Goal: Information Seeking & Learning: Learn about a topic

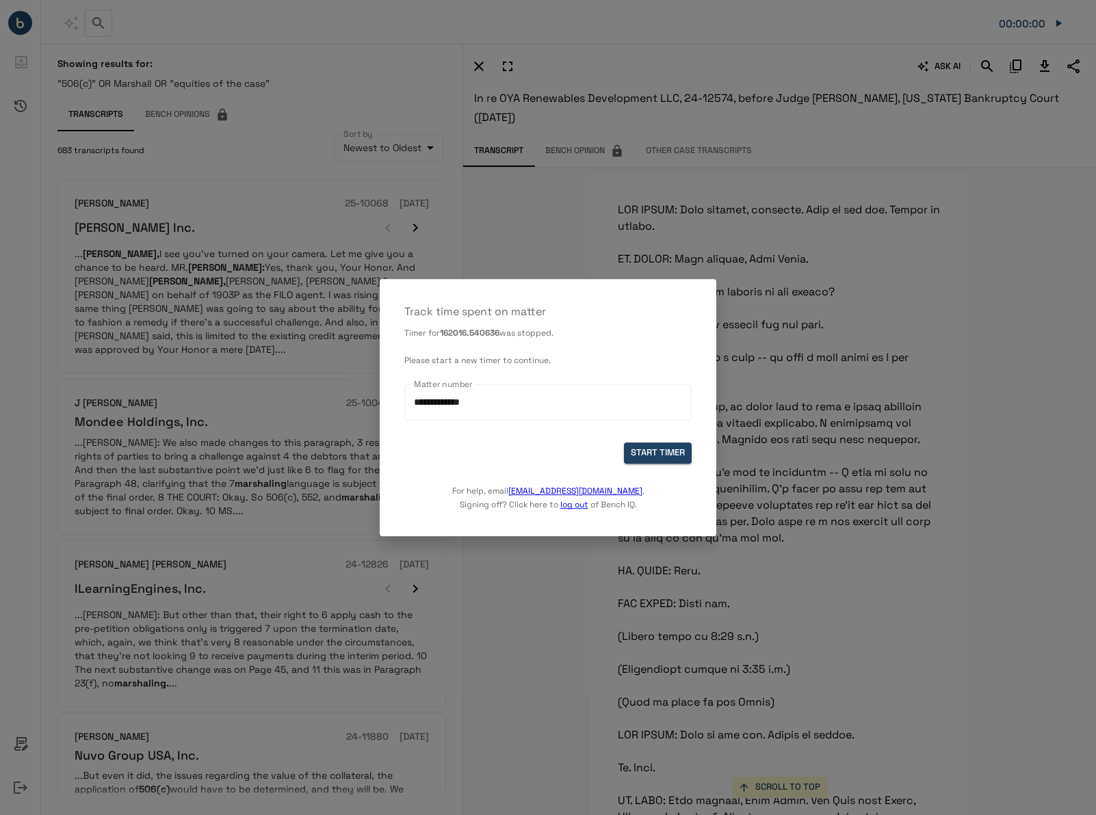
scroll to position [9476, 0]
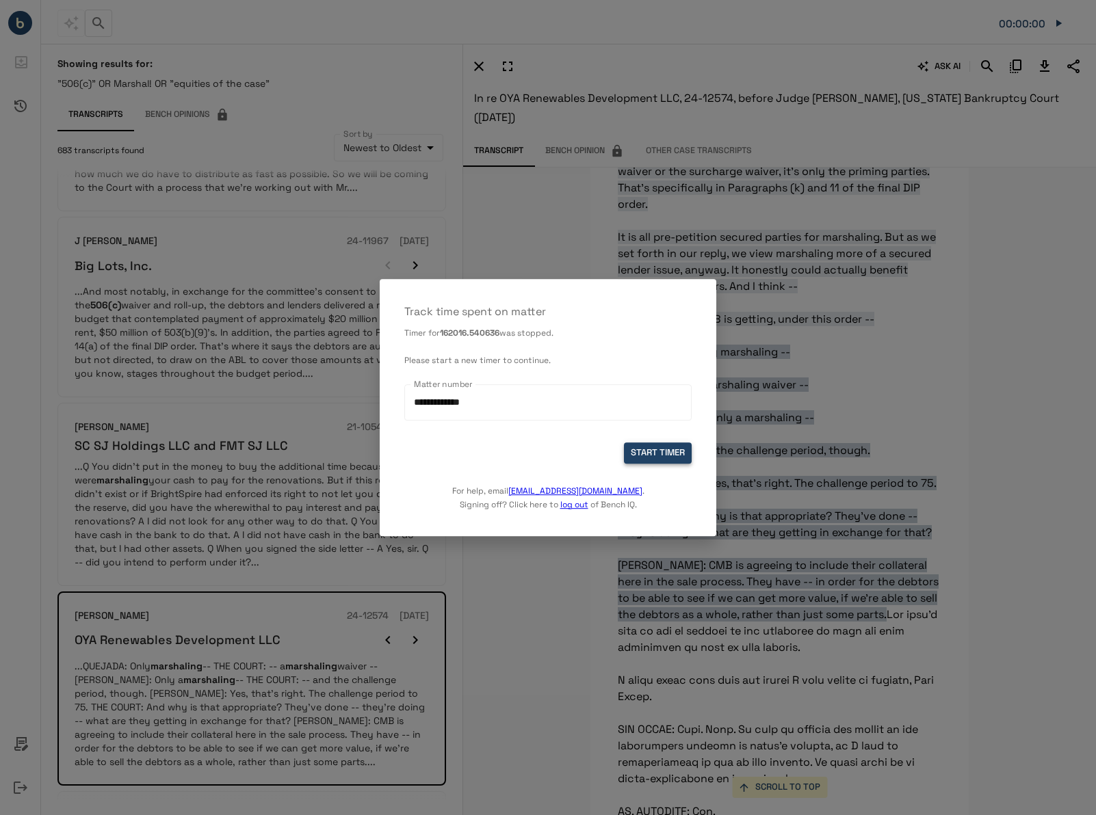
click at [633, 463] on button "START TIMER" at bounding box center [658, 452] width 68 height 21
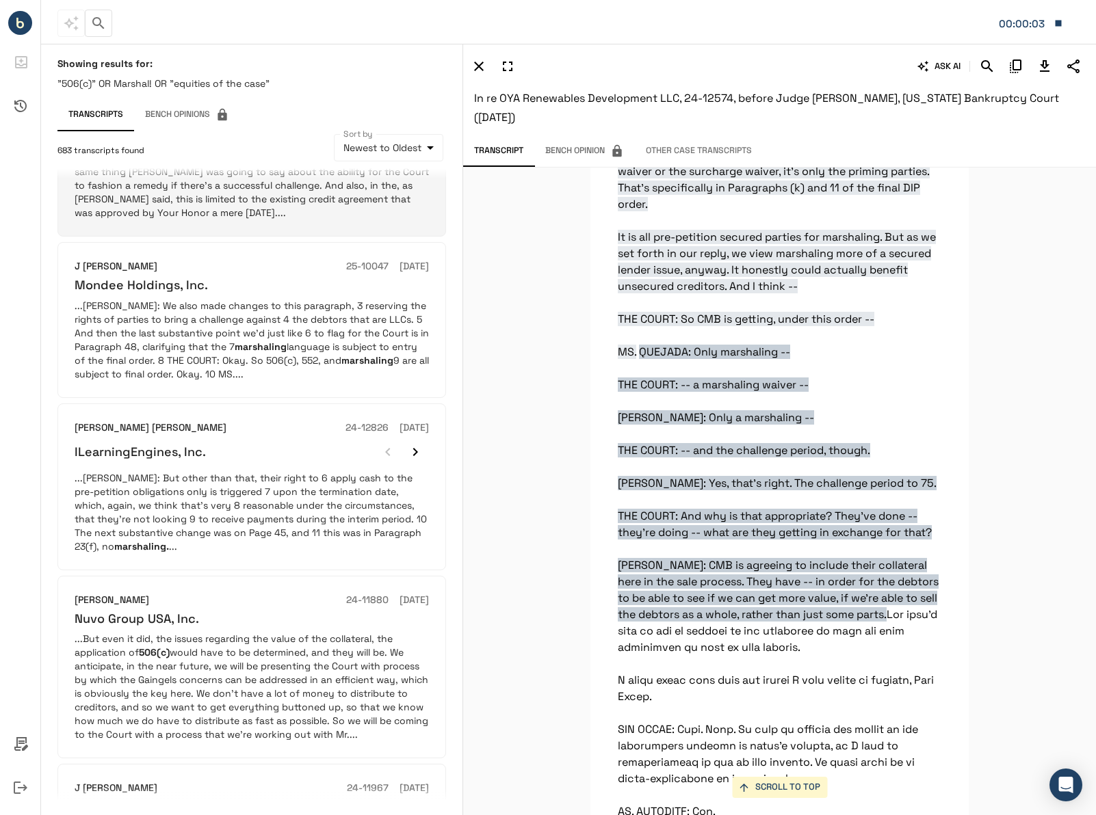
scroll to position [0, 0]
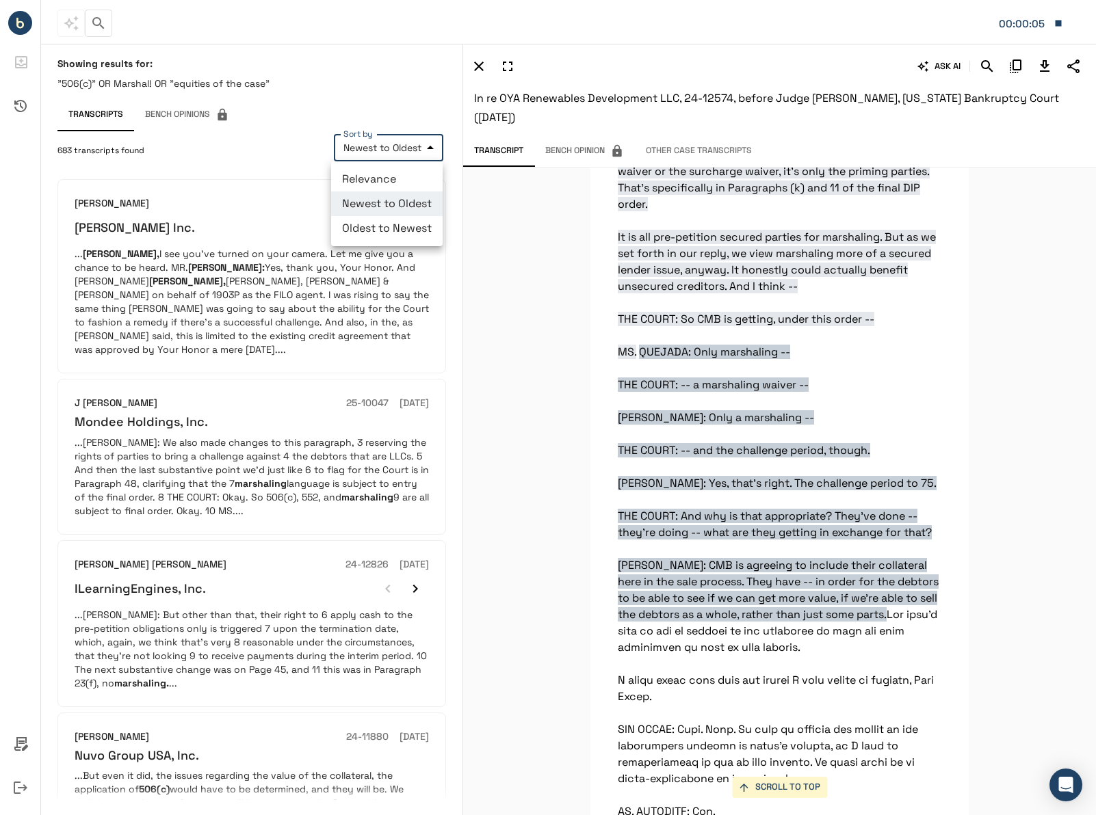
click at [403, 143] on body "**********" at bounding box center [548, 407] width 1096 height 815
click at [384, 181] on li "Relevance" at bounding box center [386, 179] width 111 height 25
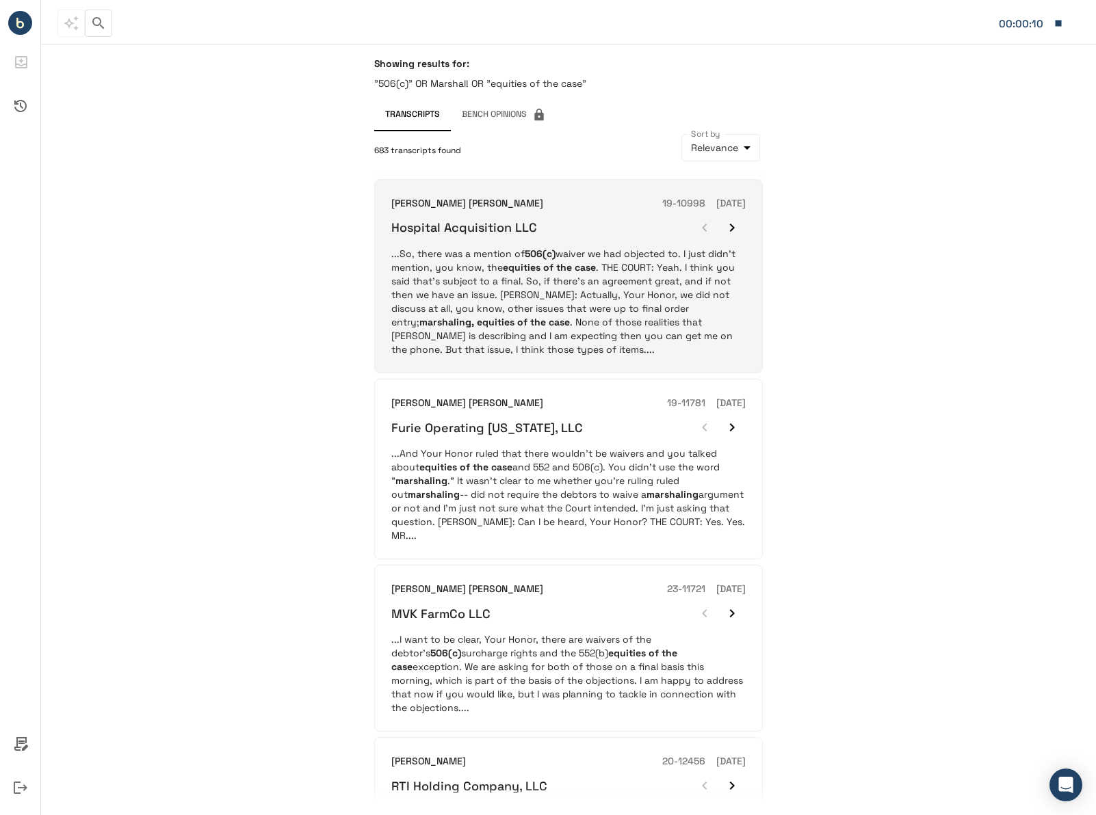
click at [555, 295] on p "...So, there was a mention of 506(c) waiver we had objected to. I just didn’t m…" at bounding box center [568, 301] width 354 height 109
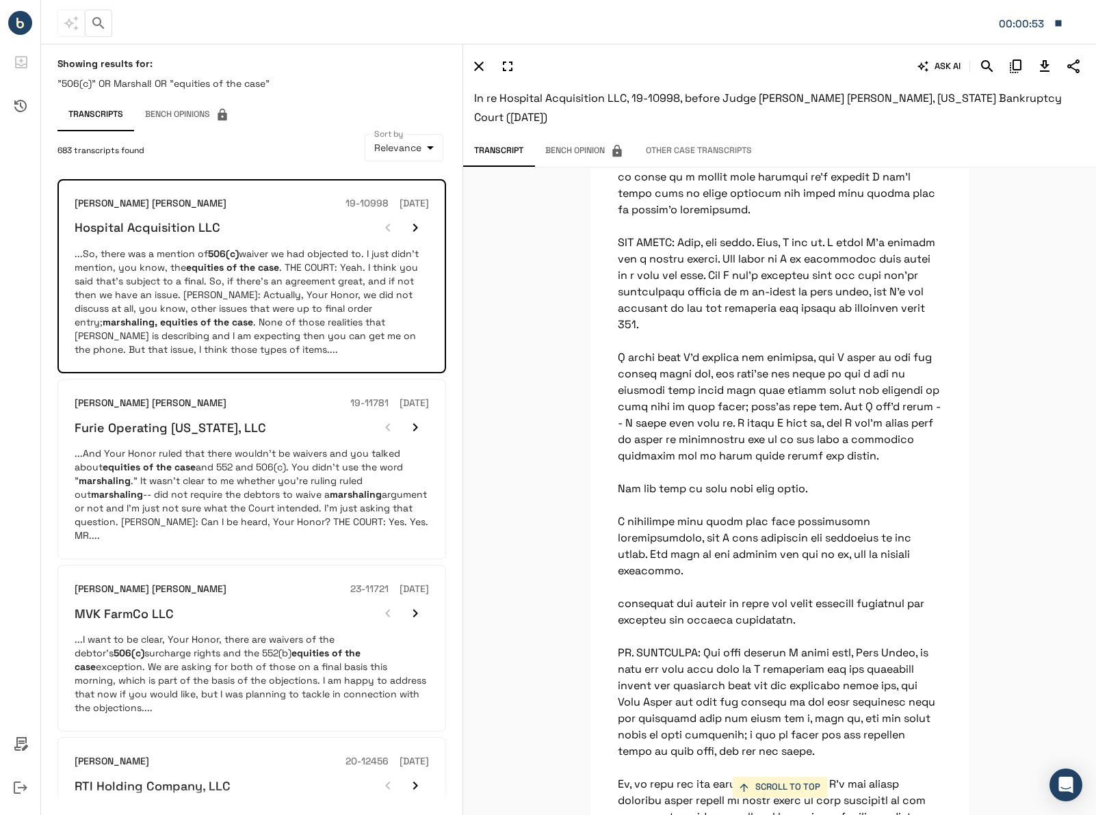
scroll to position [23077, 0]
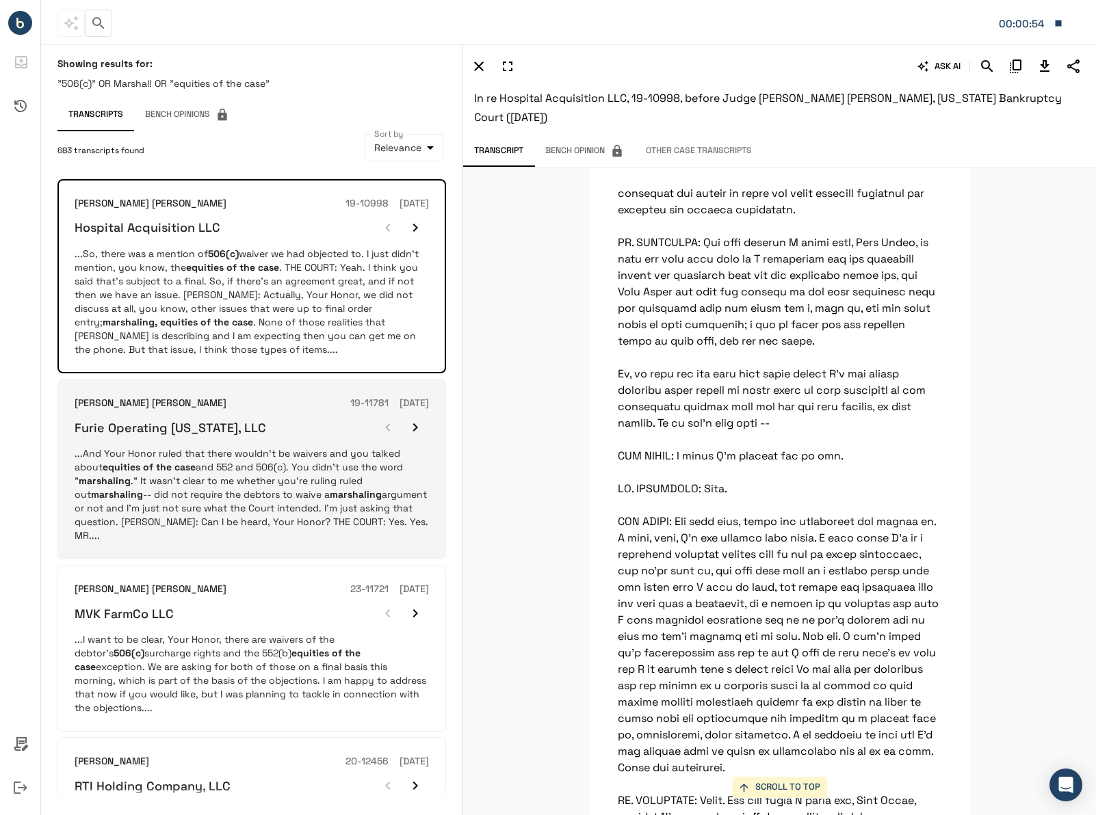
click at [276, 440] on div "Furie Operating [US_STATE], LLC" at bounding box center [252, 427] width 354 height 27
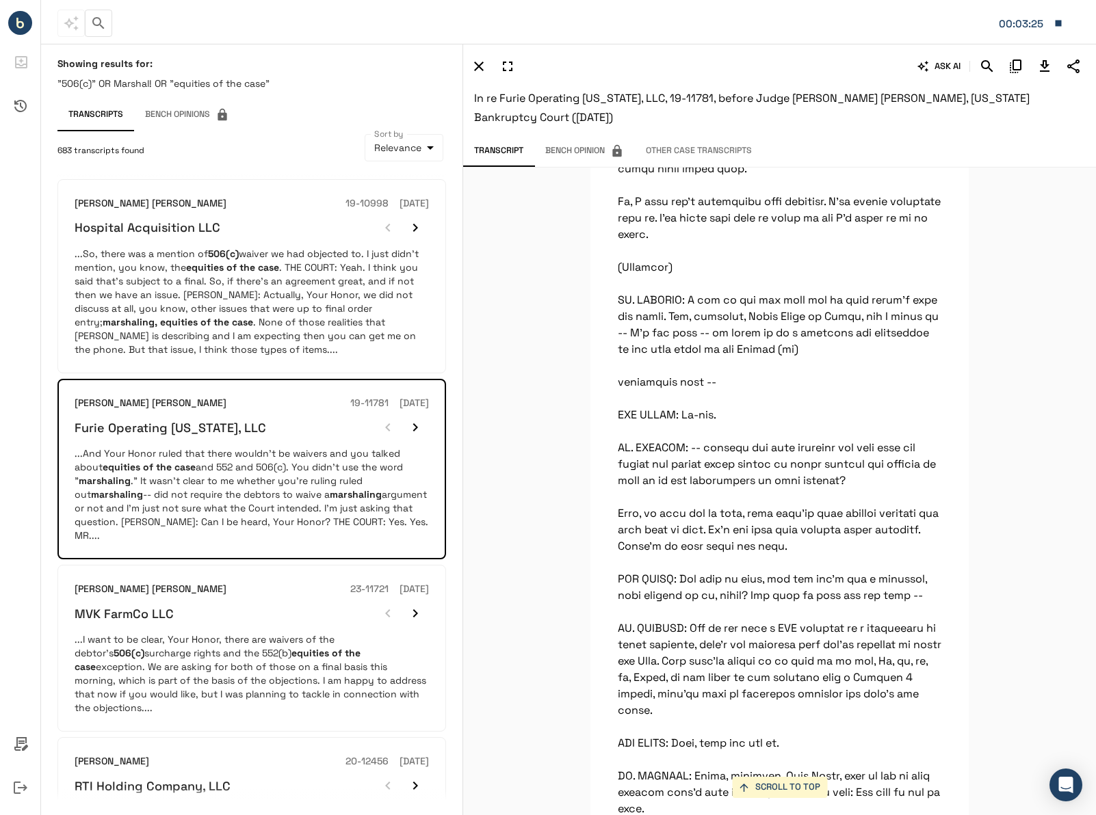
scroll to position [61678, 0]
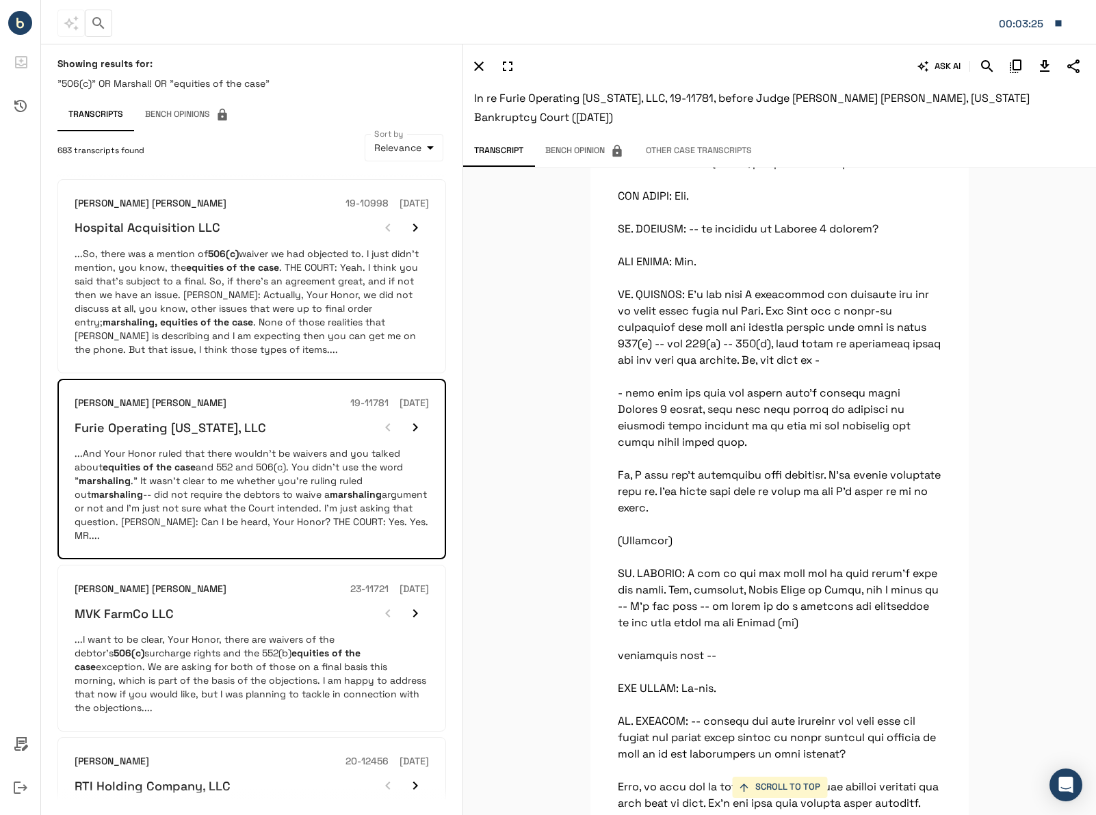
click at [1041, 67] on icon "Download Transcript" at bounding box center [1044, 66] width 16 height 16
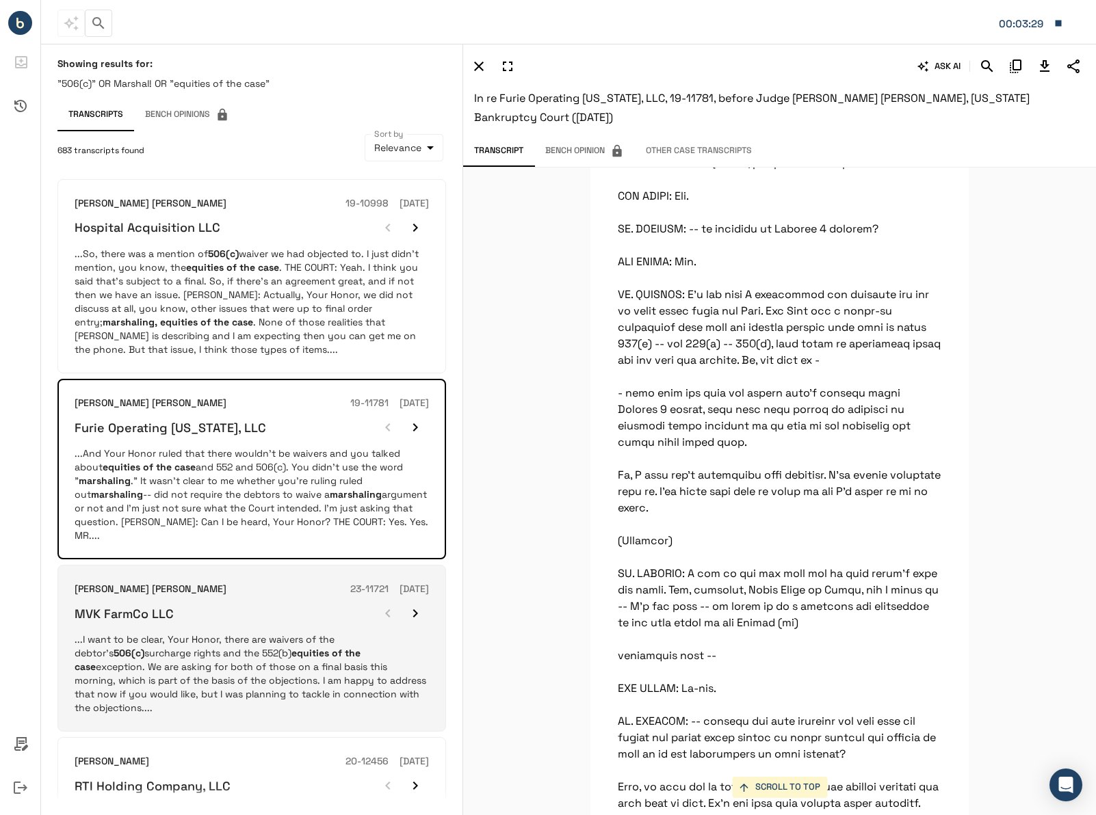
click at [280, 666] on p "...I want to be clear, Your Honor, there are waivers of the debtor’s 506(c) sur…" at bounding box center [252, 674] width 354 height 82
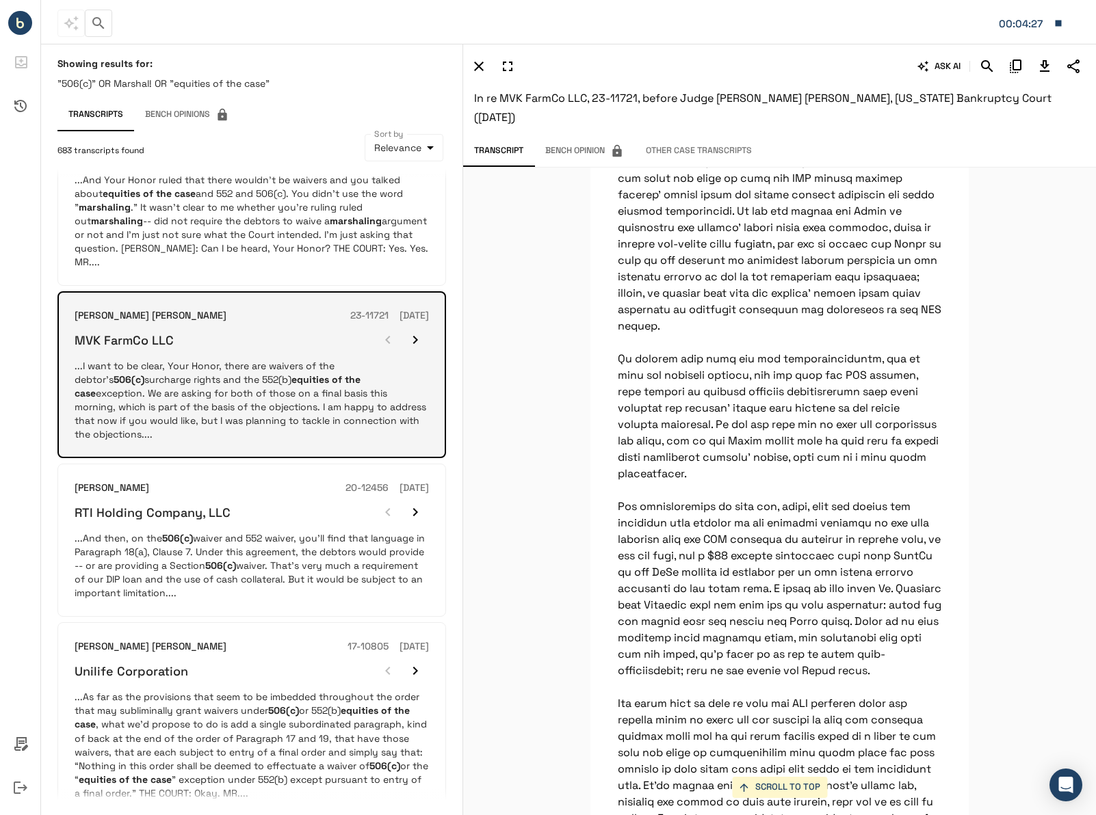
scroll to position [342, 0]
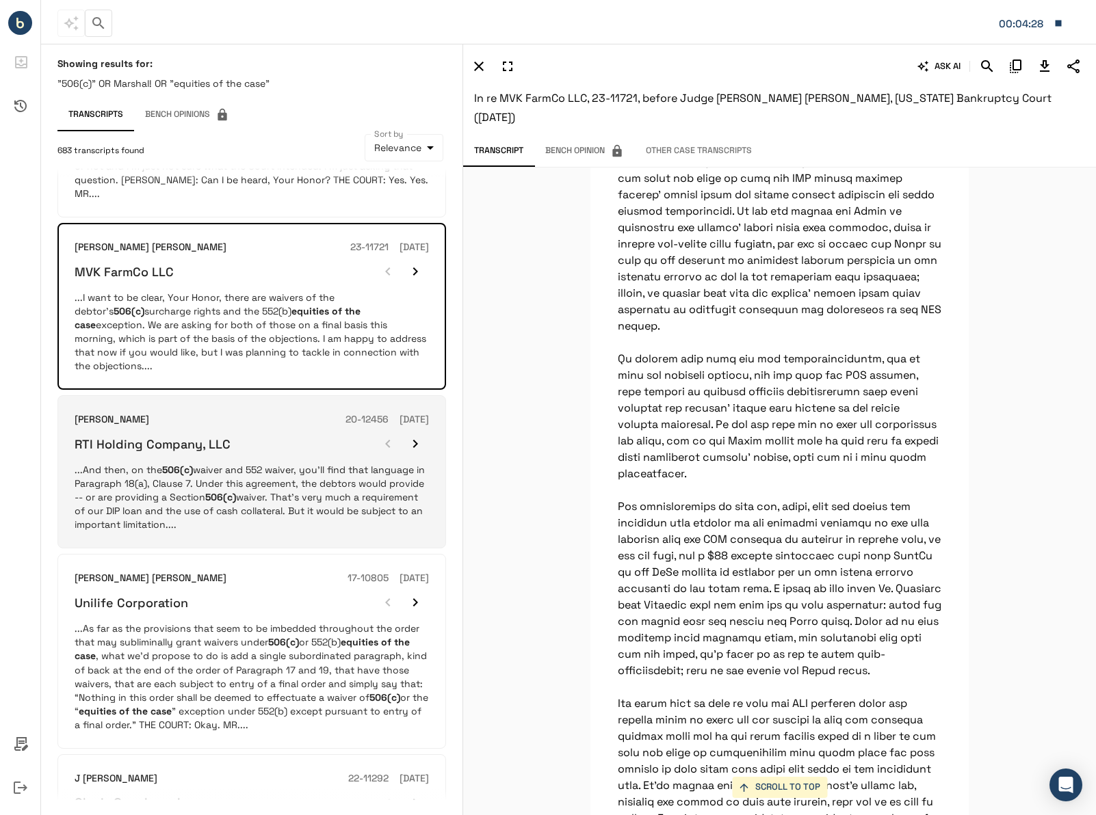
click at [183, 490] on p "...And then, on the 506(c) waiver and 552 waiver, you'll find that language in …" at bounding box center [252, 497] width 354 height 68
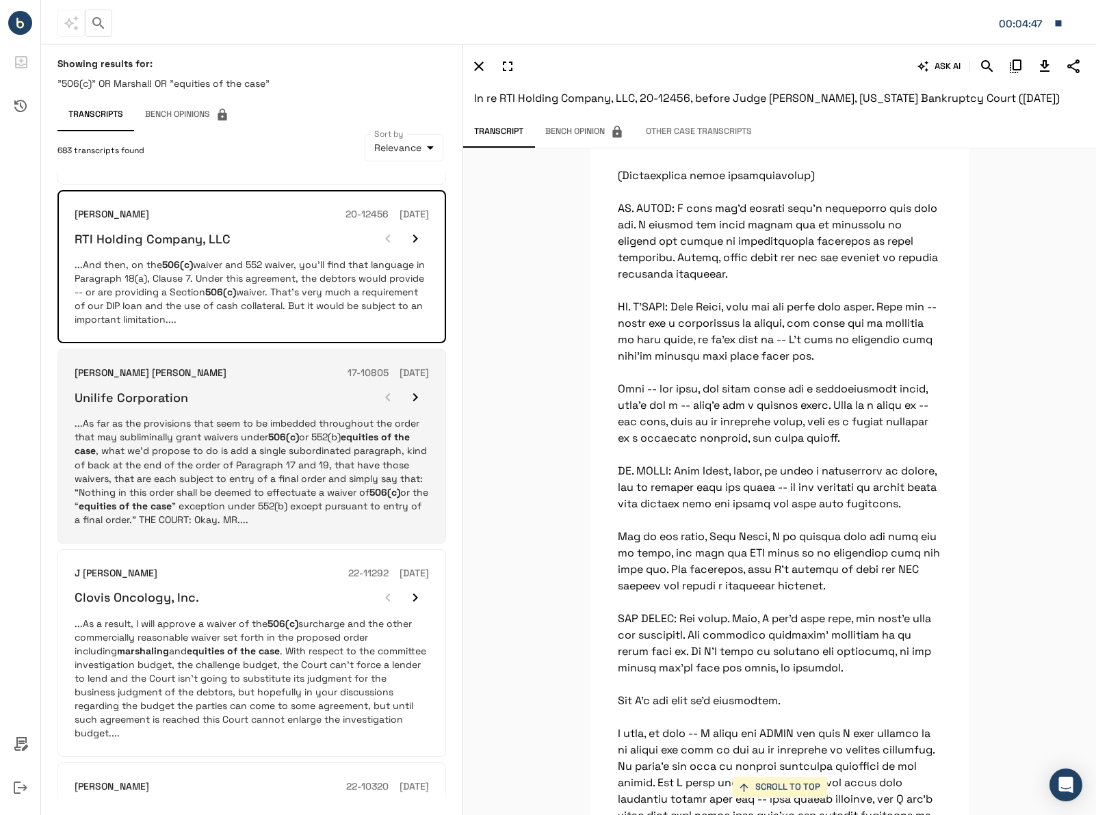
scroll to position [615, 0]
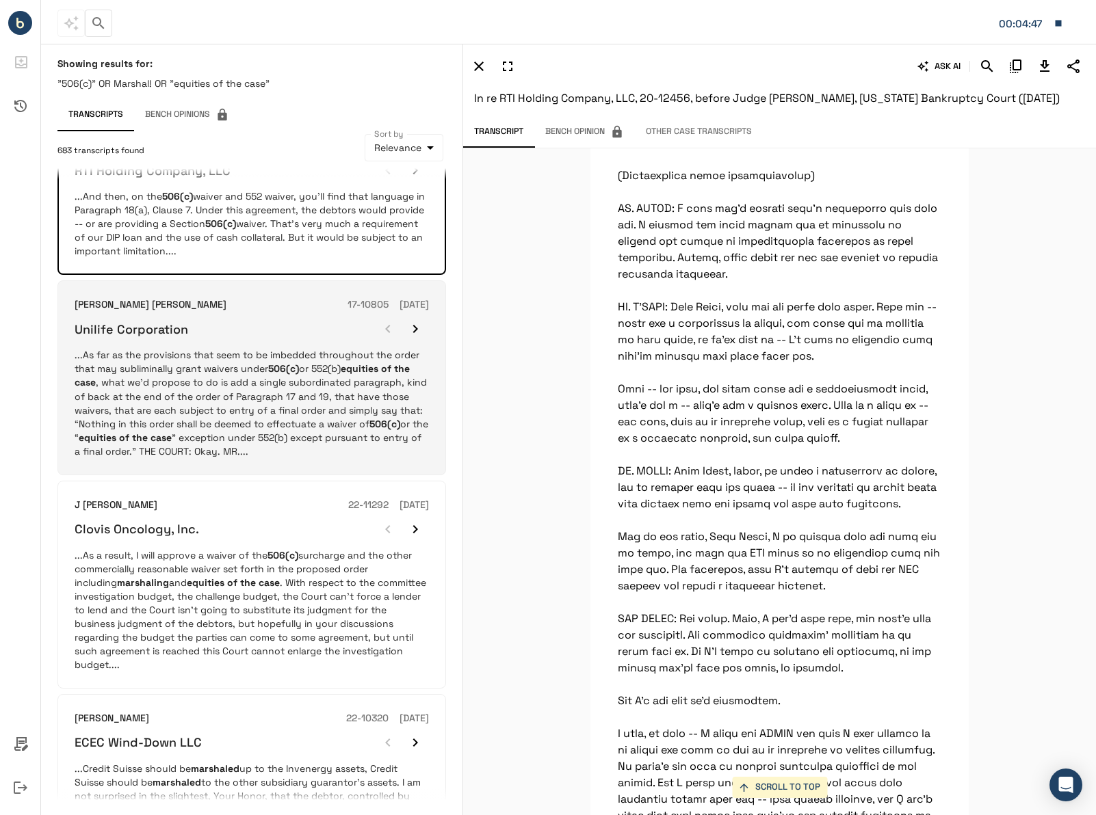
click at [252, 351] on p "...As far as the provisions that seem to be imbedded throughout the order that …" at bounding box center [252, 402] width 354 height 109
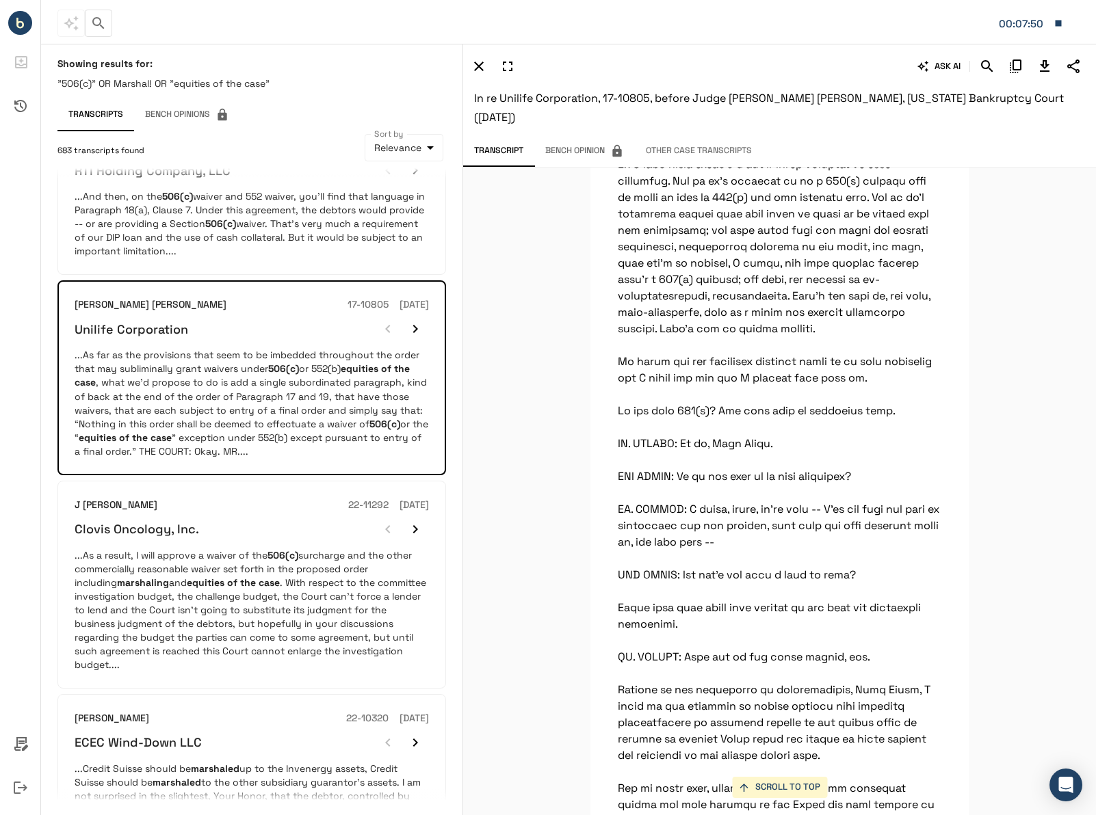
scroll to position [20469, 0]
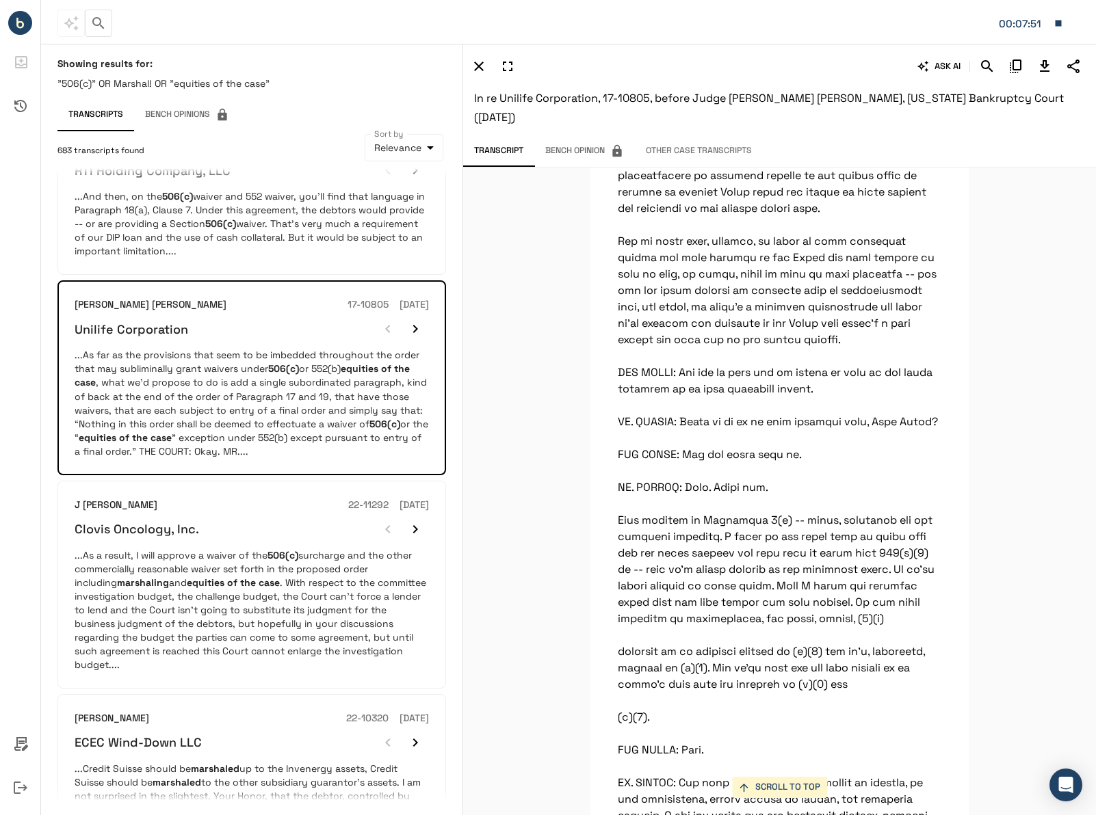
drag, startPoint x: 1084, startPoint y: 463, endPoint x: 1077, endPoint y: 543, distance: 80.3
click at [1078, 548] on div "SCROLL TO TOP THE COURT: Unless the equities of the case -- [PERSON_NAME]: Righ…" at bounding box center [779, 492] width 633 height 648
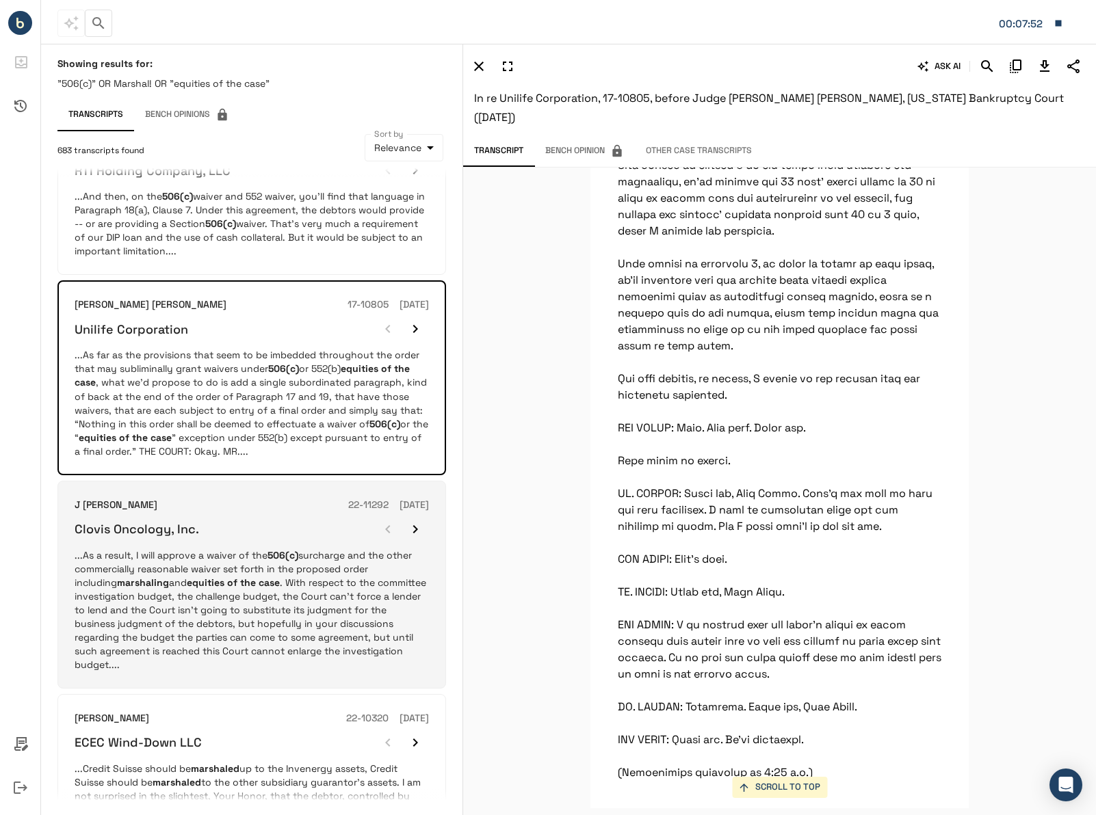
scroll to position [43305, 0]
click at [180, 521] on h6 "Clovis Oncology, Inc." at bounding box center [137, 529] width 124 height 16
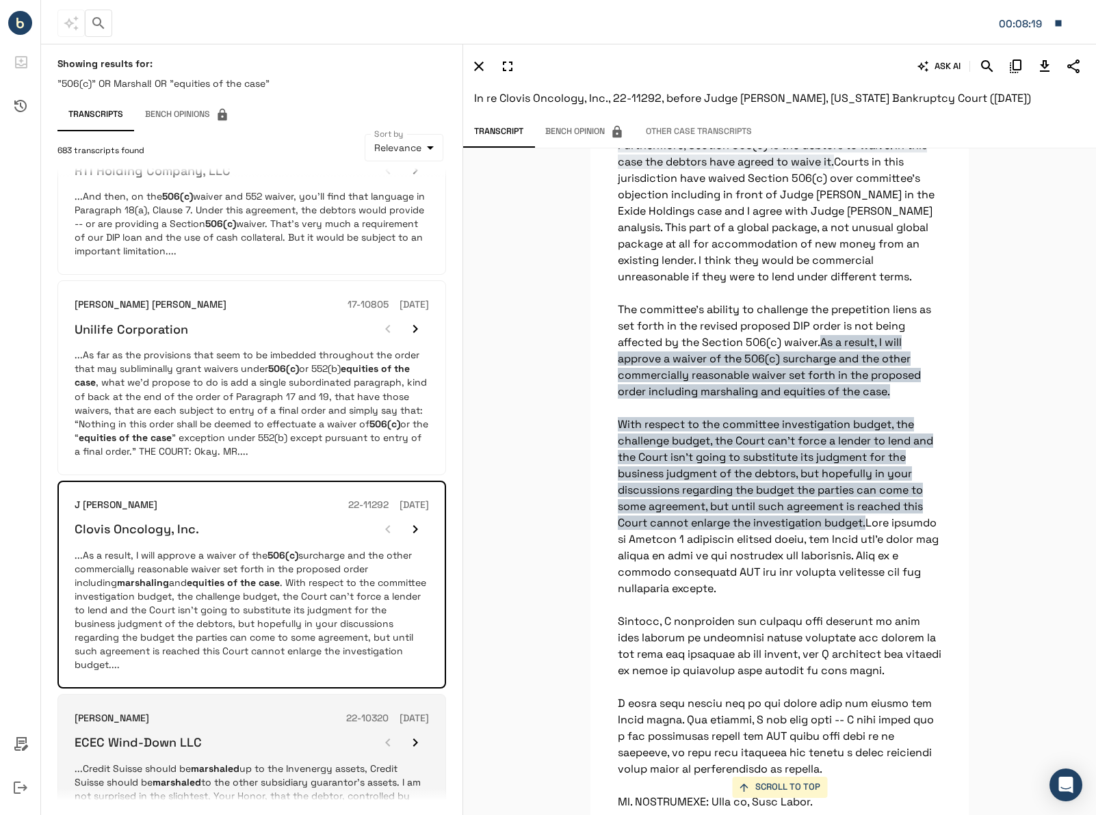
scroll to position [752, 0]
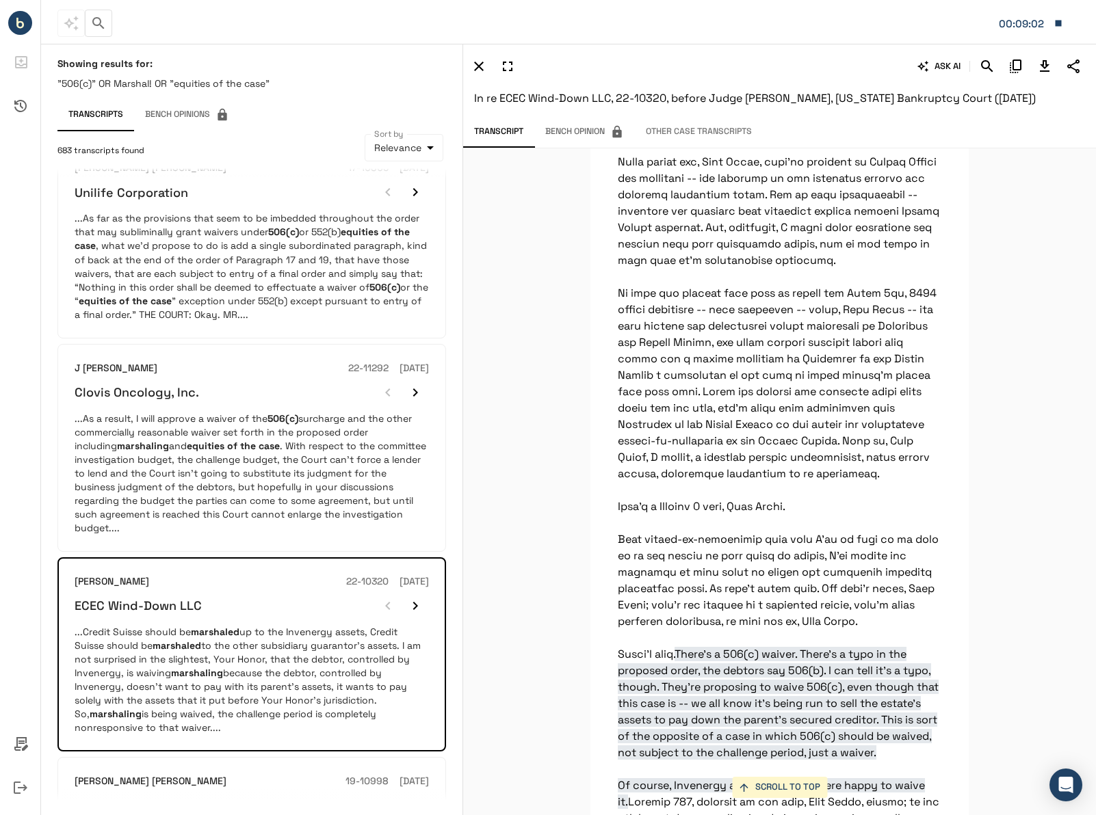
scroll to position [7136, 0]
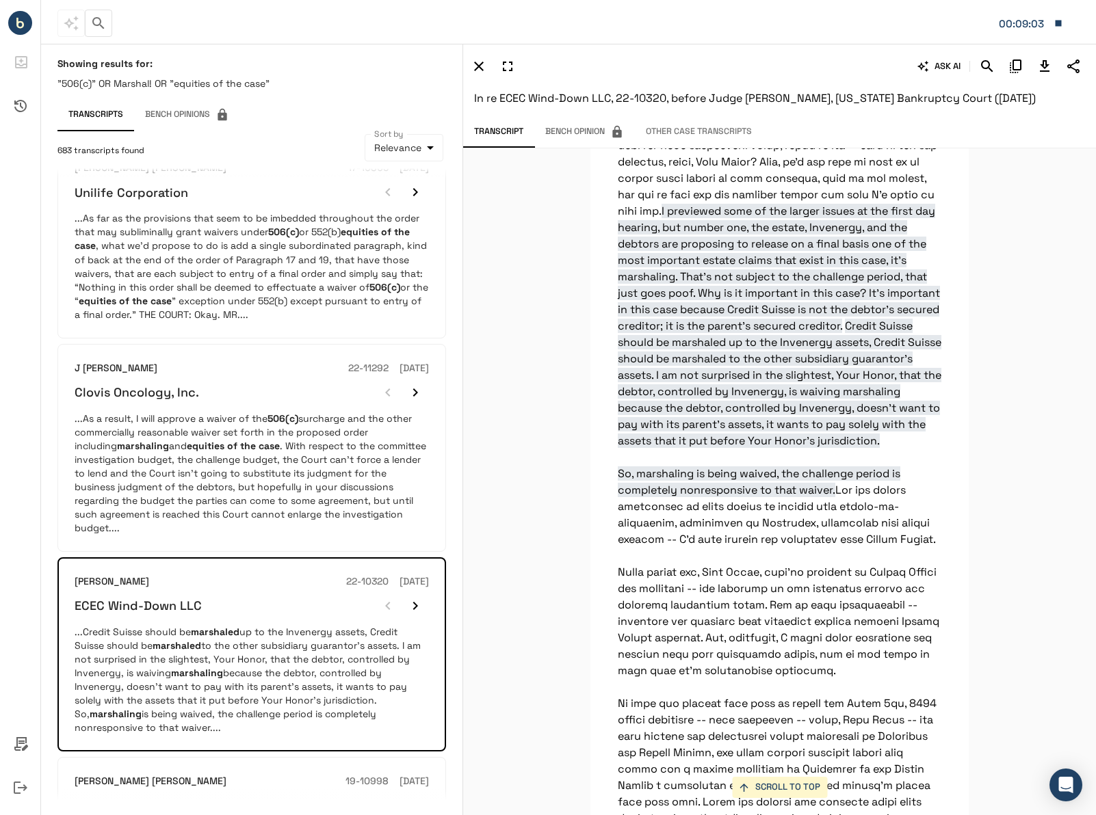
click at [1041, 69] on icon "Download Transcript" at bounding box center [1044, 66] width 16 height 16
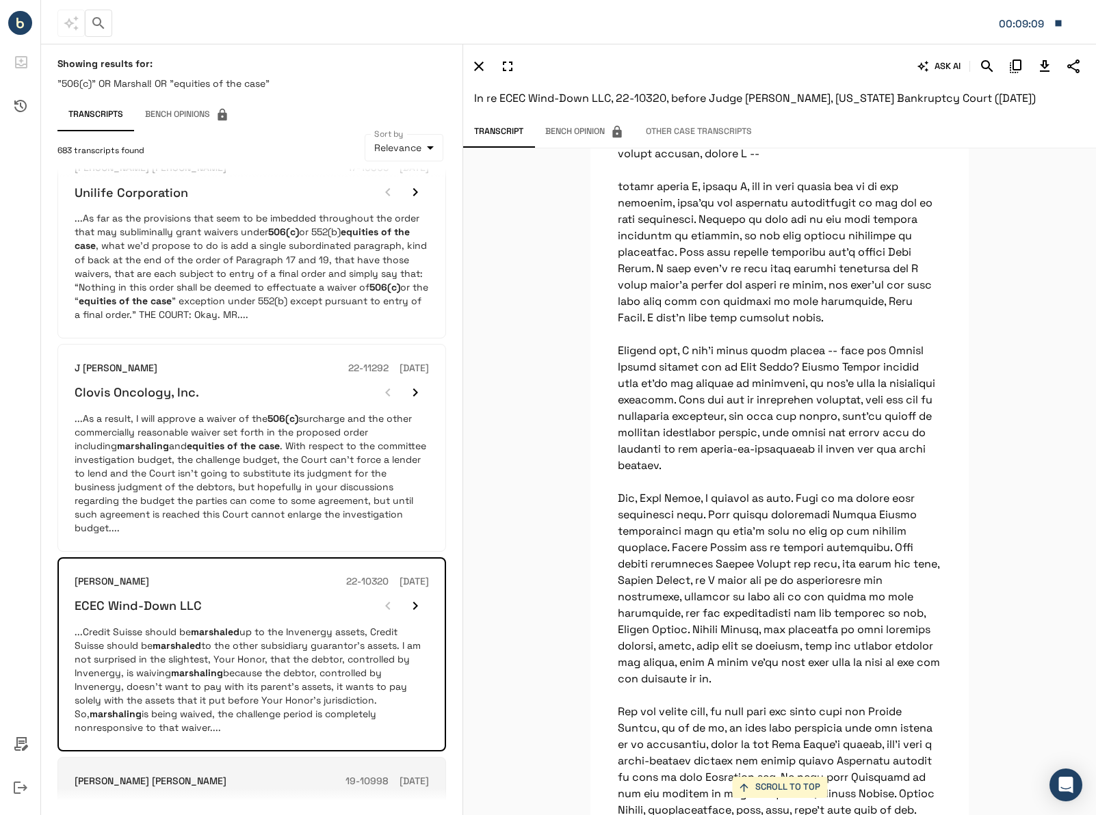
scroll to position [1094, 0]
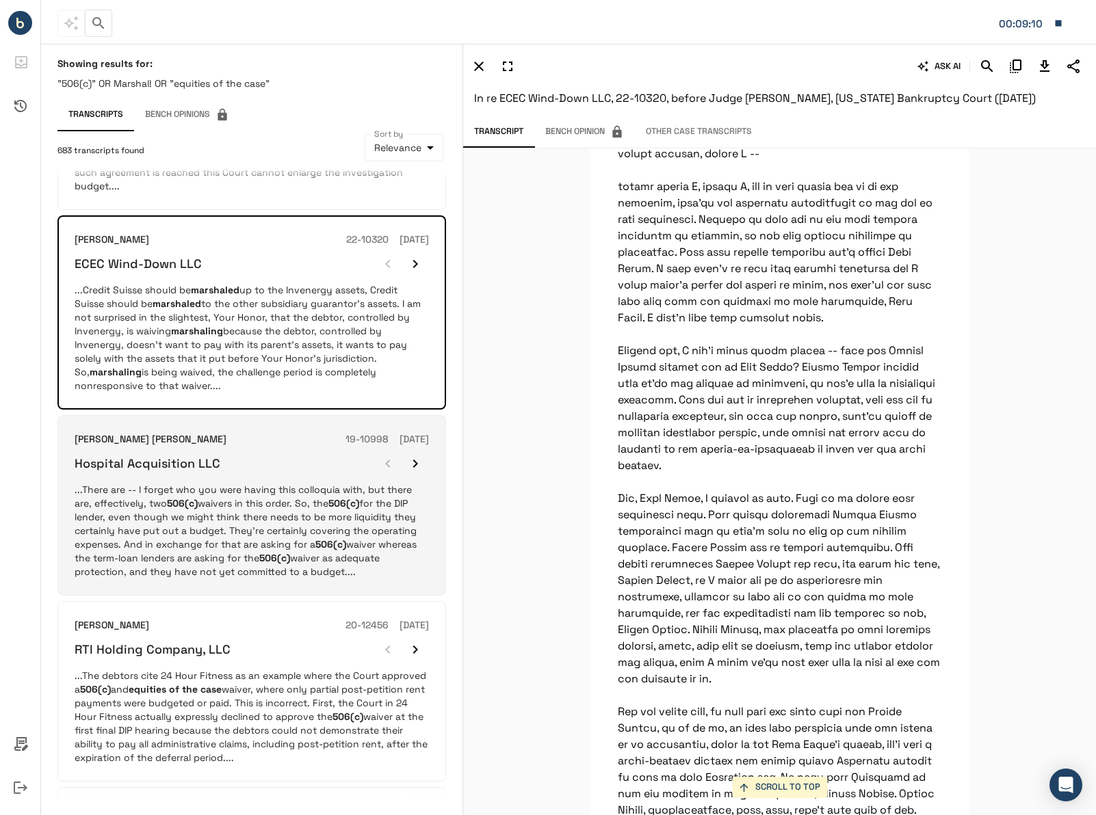
click at [237, 551] on div "[PERSON_NAME] [PERSON_NAME] 19-10998 [DATE] Hospital Acquisition LLC ...There a…" at bounding box center [251, 505] width 388 height 181
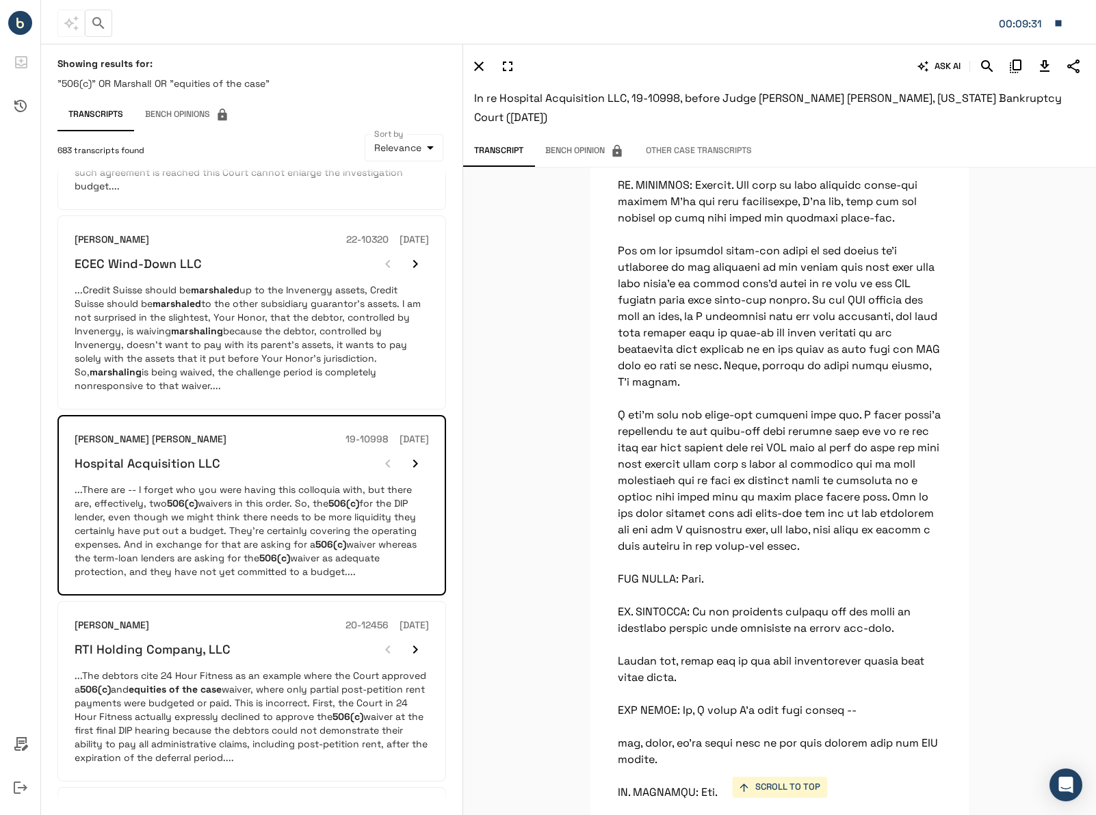
scroll to position [23909, 0]
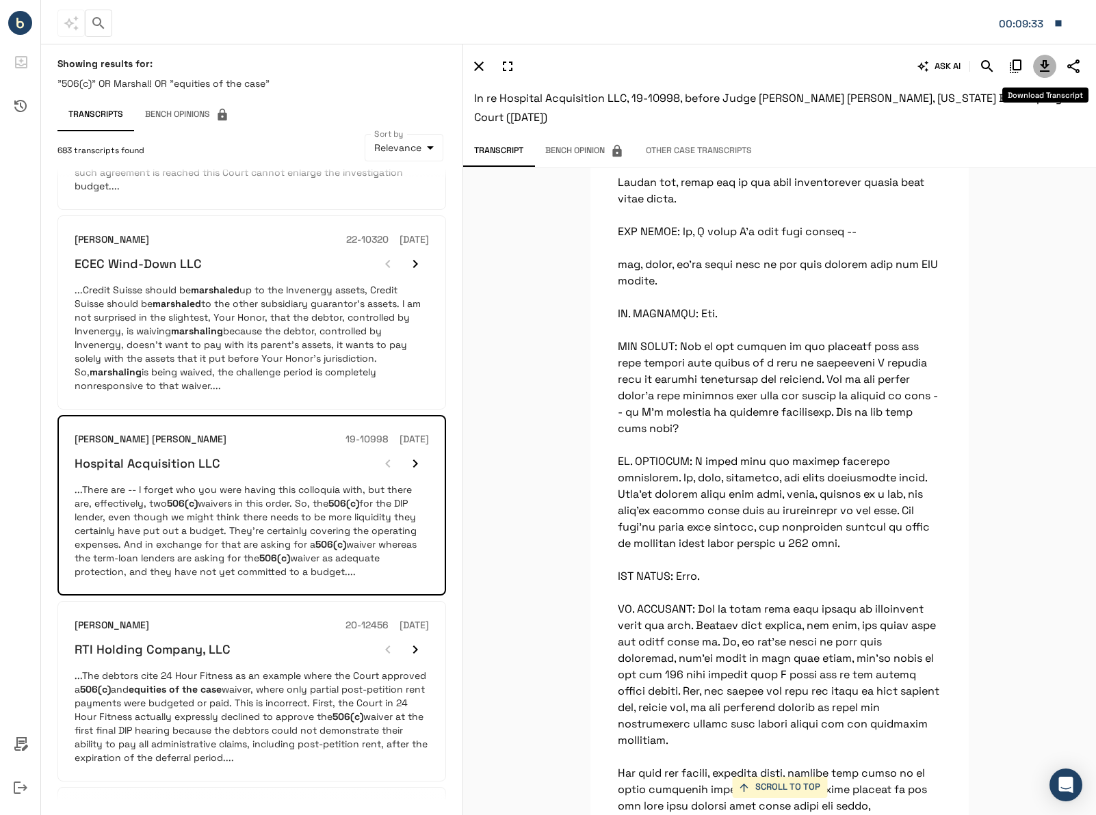
click at [1040, 63] on icon "Download Transcript" at bounding box center [1044, 66] width 16 height 16
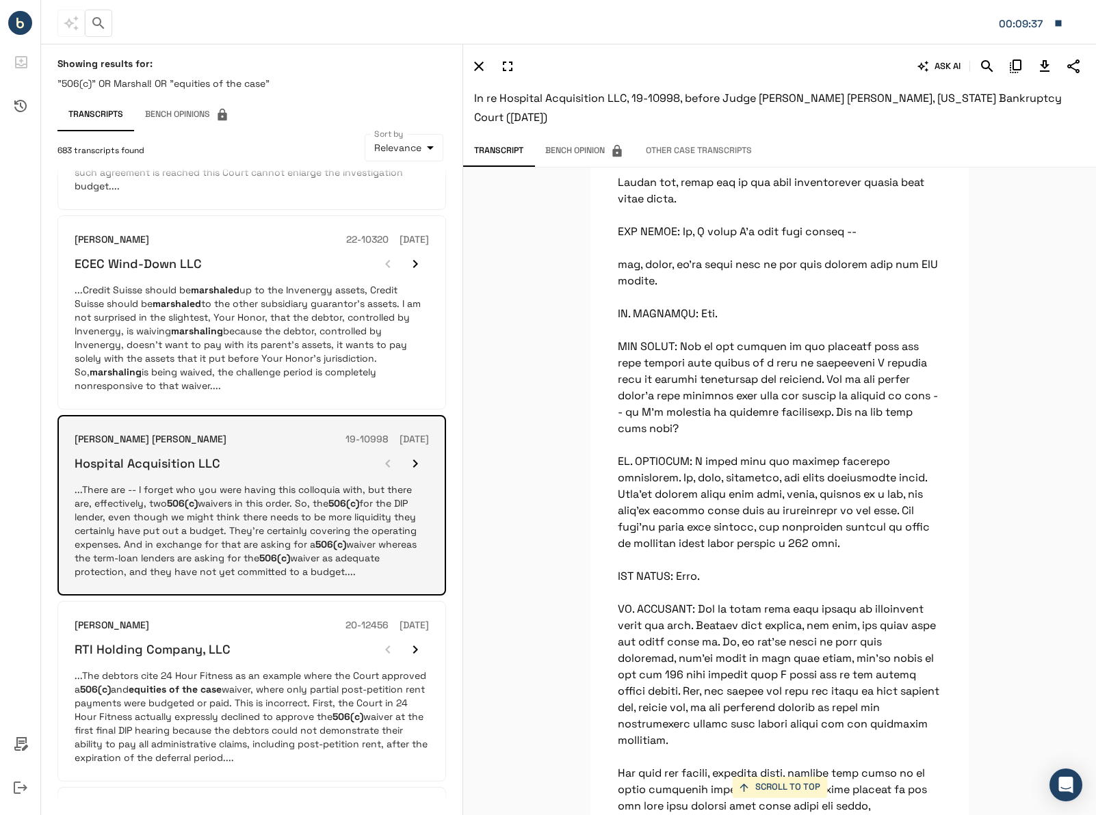
scroll to position [1231, 0]
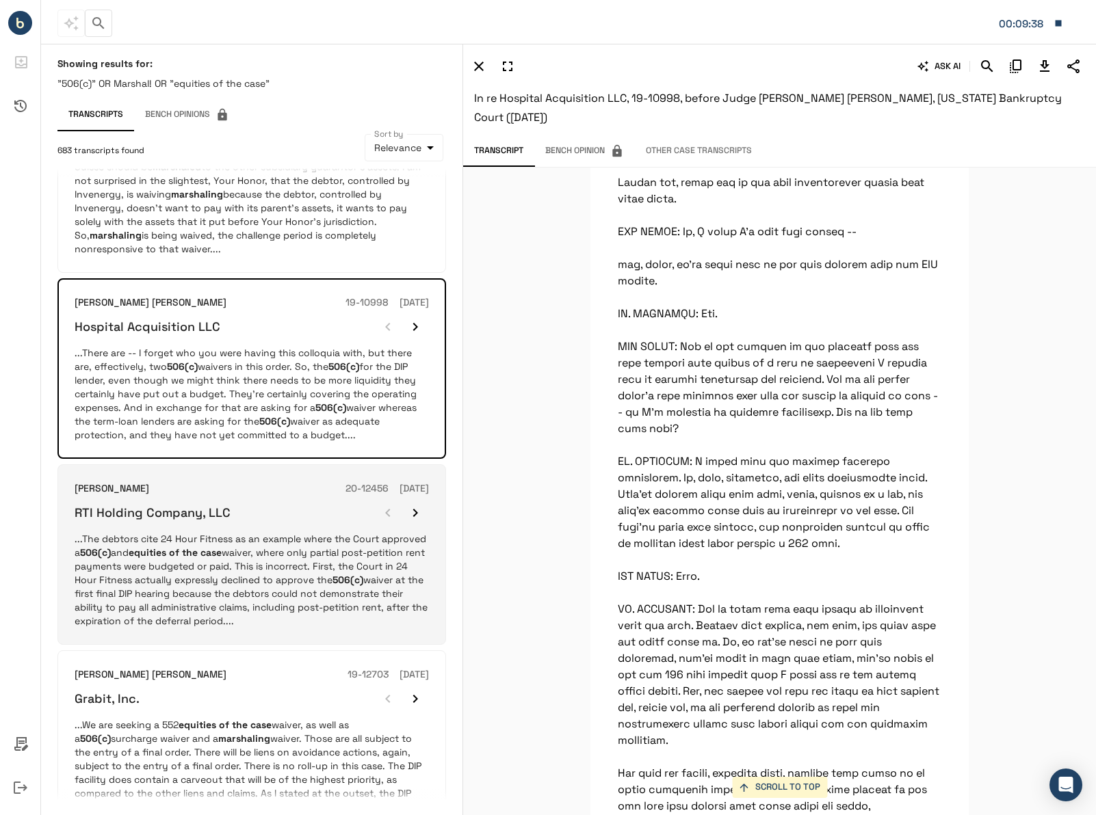
click at [196, 540] on p "...The debtors cite 24 Hour Fitness as an example where the Court approved a 50…" at bounding box center [252, 580] width 354 height 96
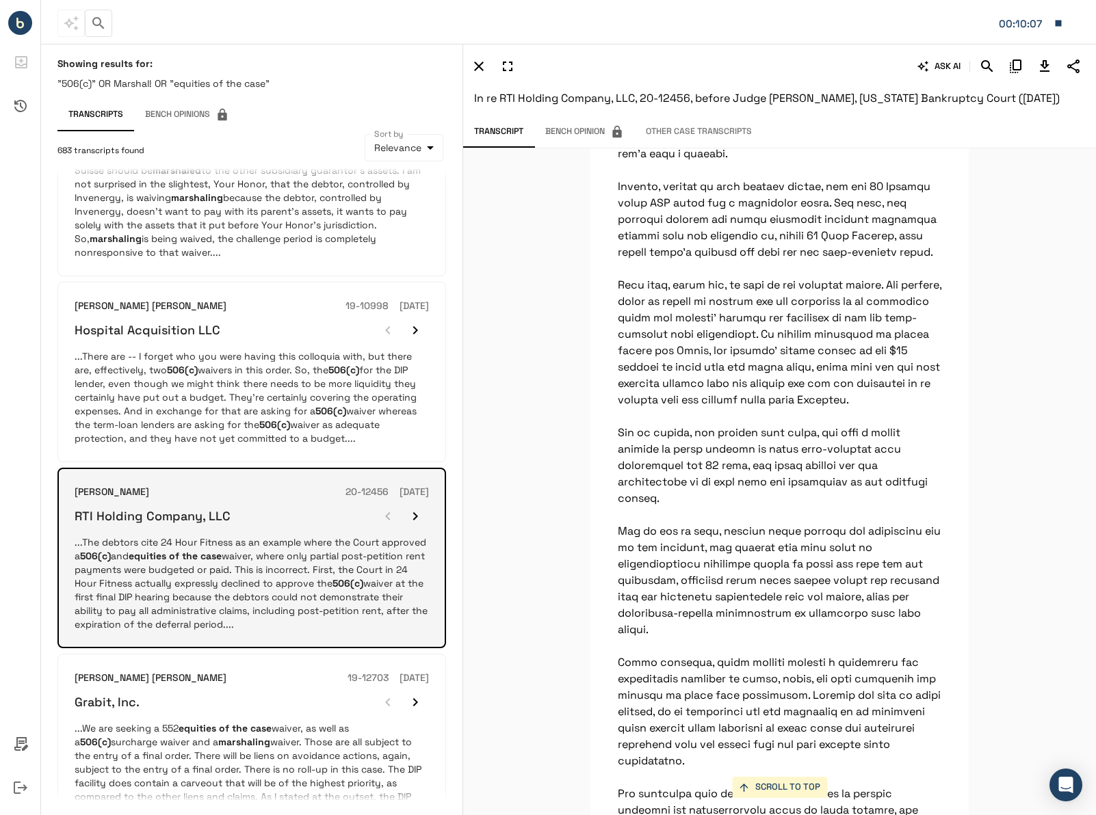
scroll to position [1296, 0]
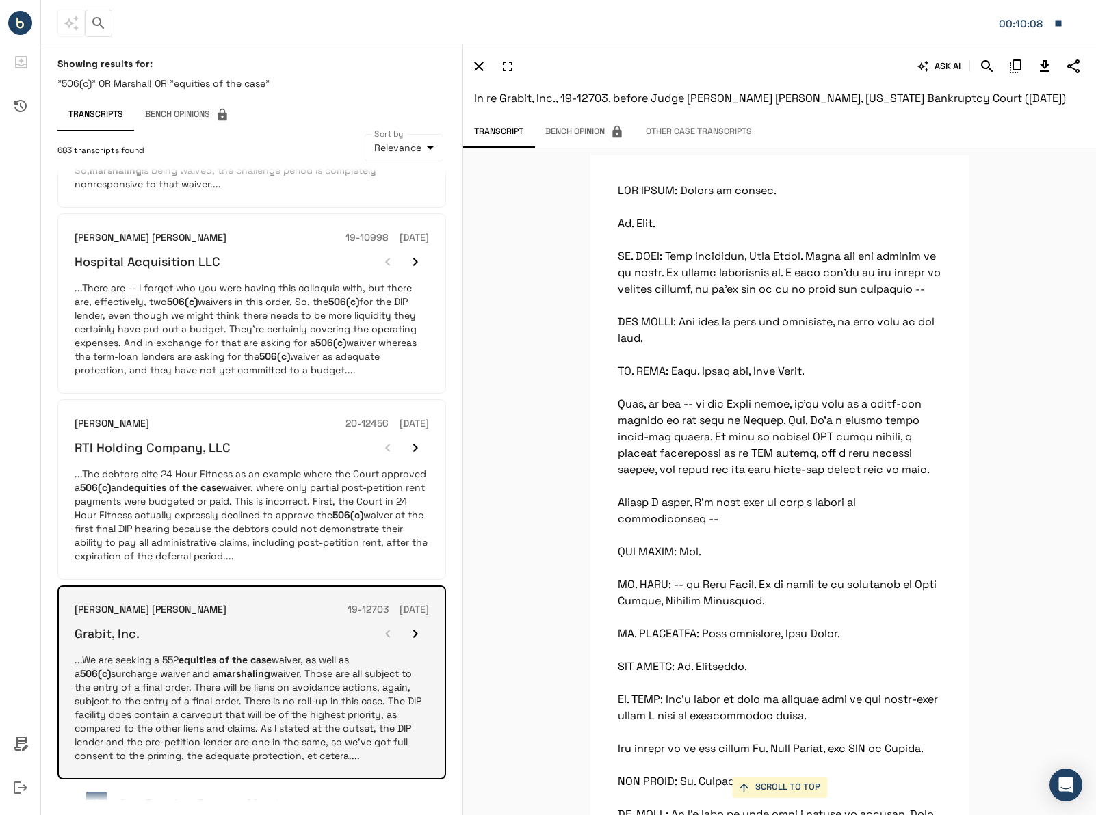
scroll to position [10418, 0]
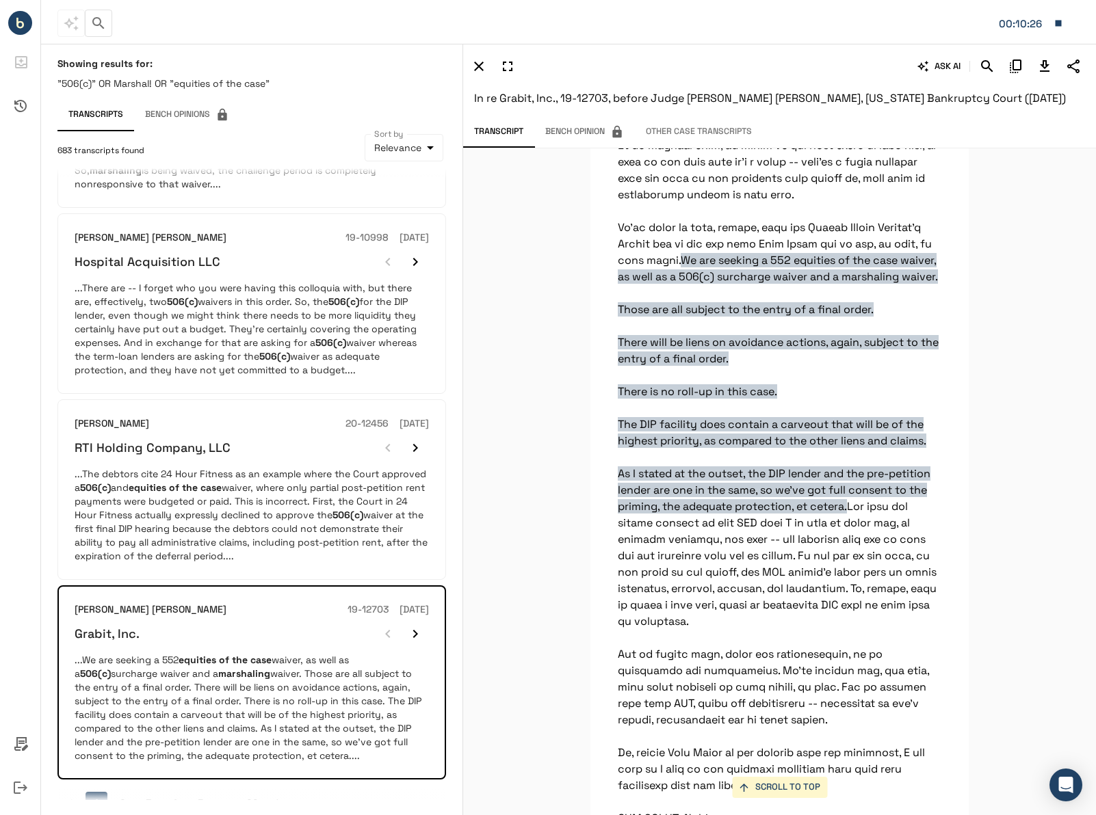
click at [1040, 68] on icon "Download Transcript" at bounding box center [1044, 66] width 16 height 16
drag, startPoint x: 297, startPoint y: 99, endPoint x: 676, endPoint y: 41, distance: 383.3
click at [297, 99] on div "Transcripts Bench Opinions" at bounding box center [251, 114] width 388 height 33
click at [1053, 17] on icon "button" at bounding box center [1058, 23] width 12 height 12
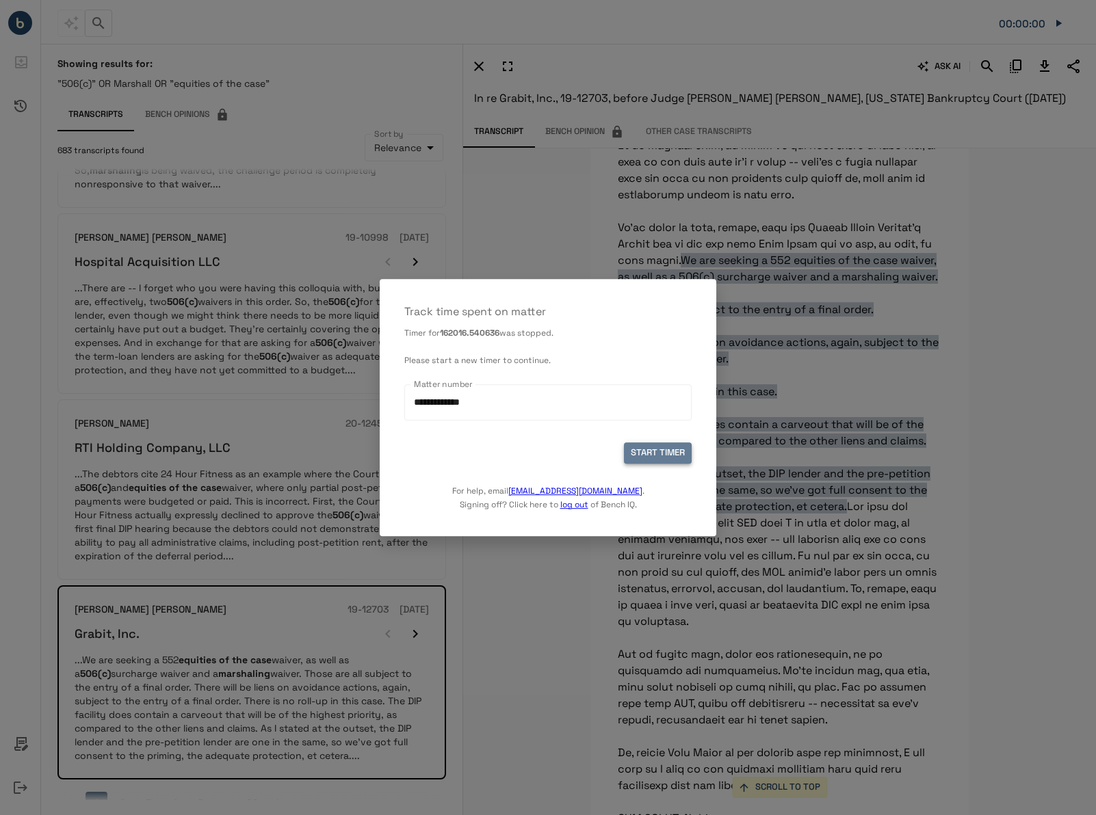
click at [661, 454] on button "START TIMER" at bounding box center [658, 452] width 68 height 21
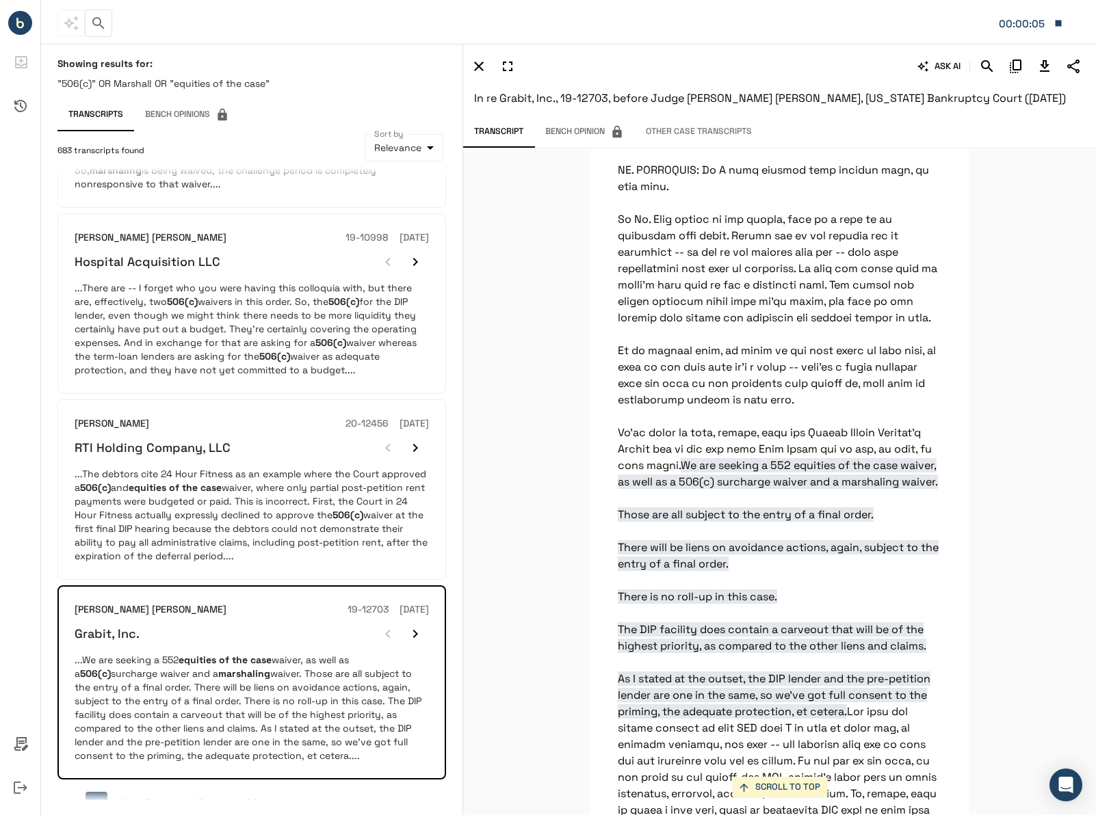
scroll to position [9734, 0]
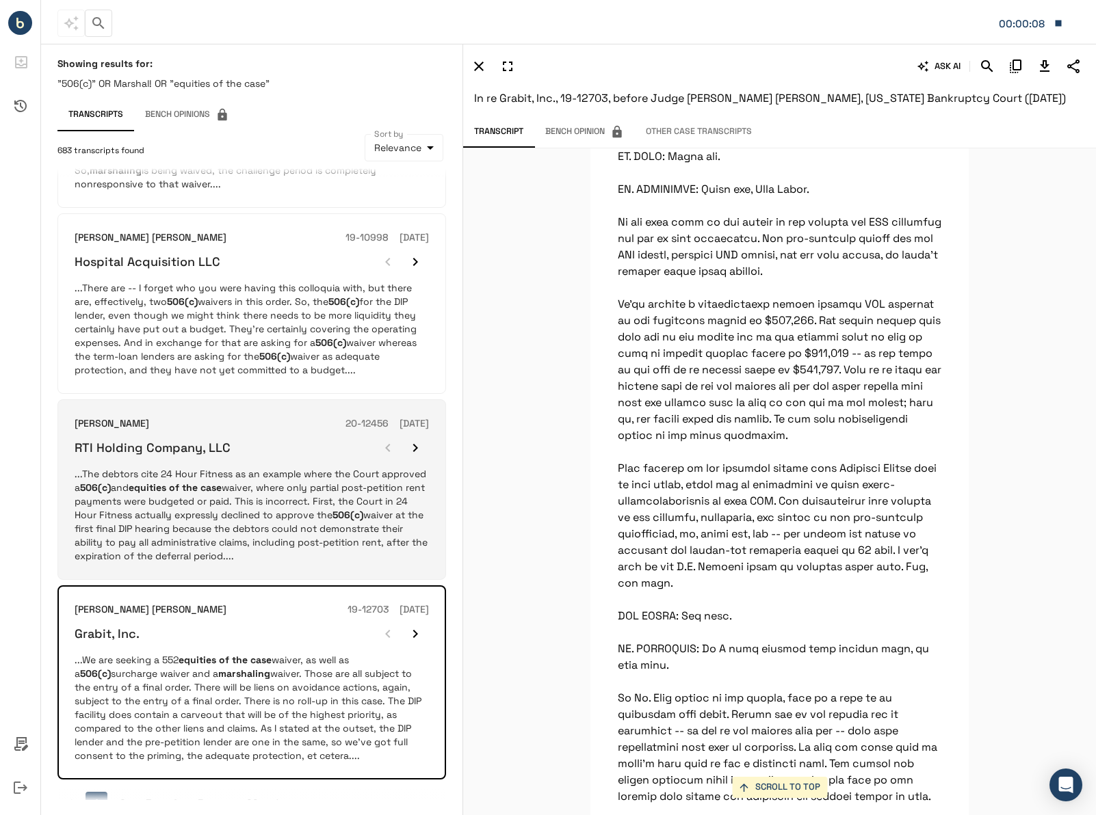
click at [264, 434] on div "RTI Holding Company, LLC" at bounding box center [252, 447] width 354 height 27
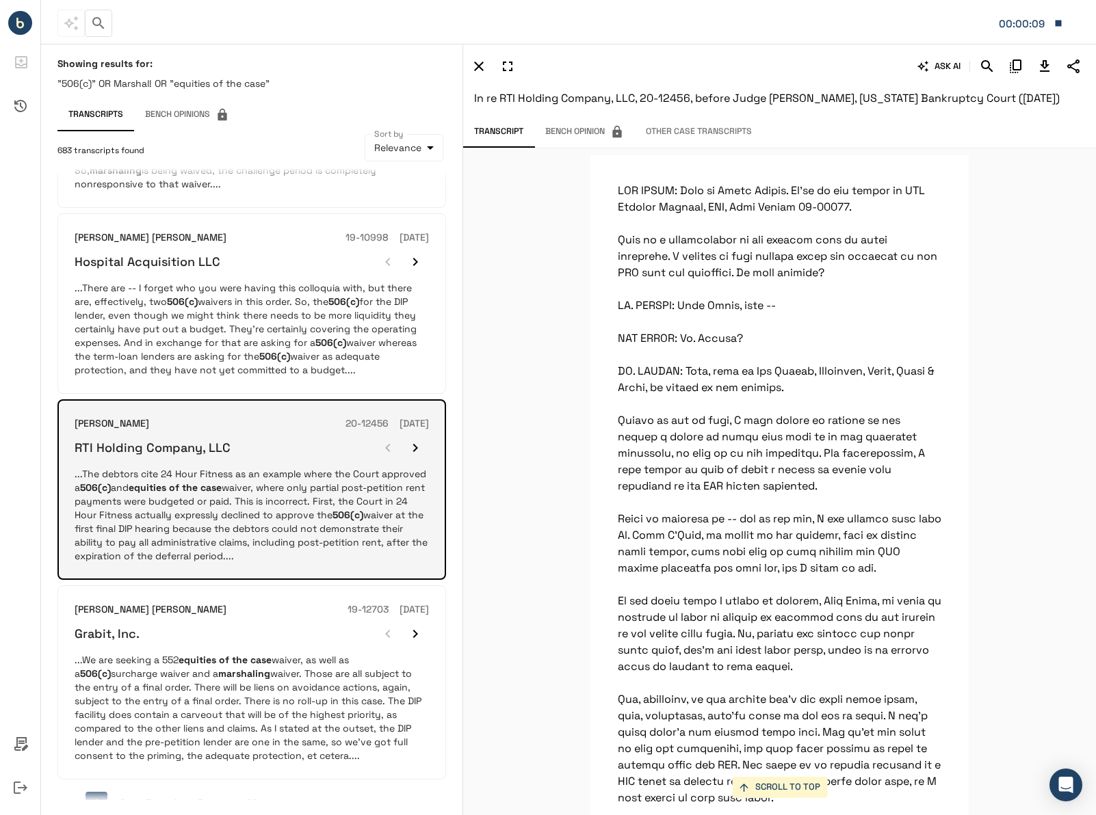
scroll to position [4665, 0]
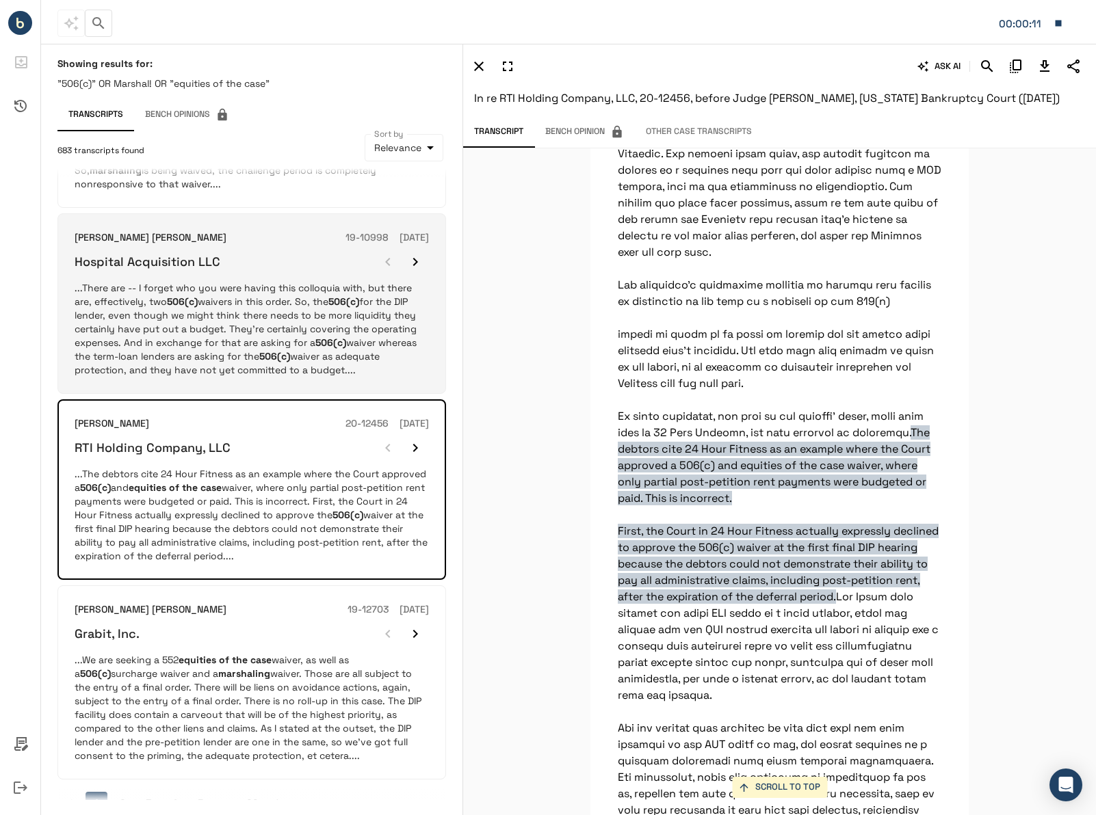
click at [144, 306] on p "...There are -- I forget who you were having this colloquia with, but there are…" at bounding box center [252, 329] width 354 height 96
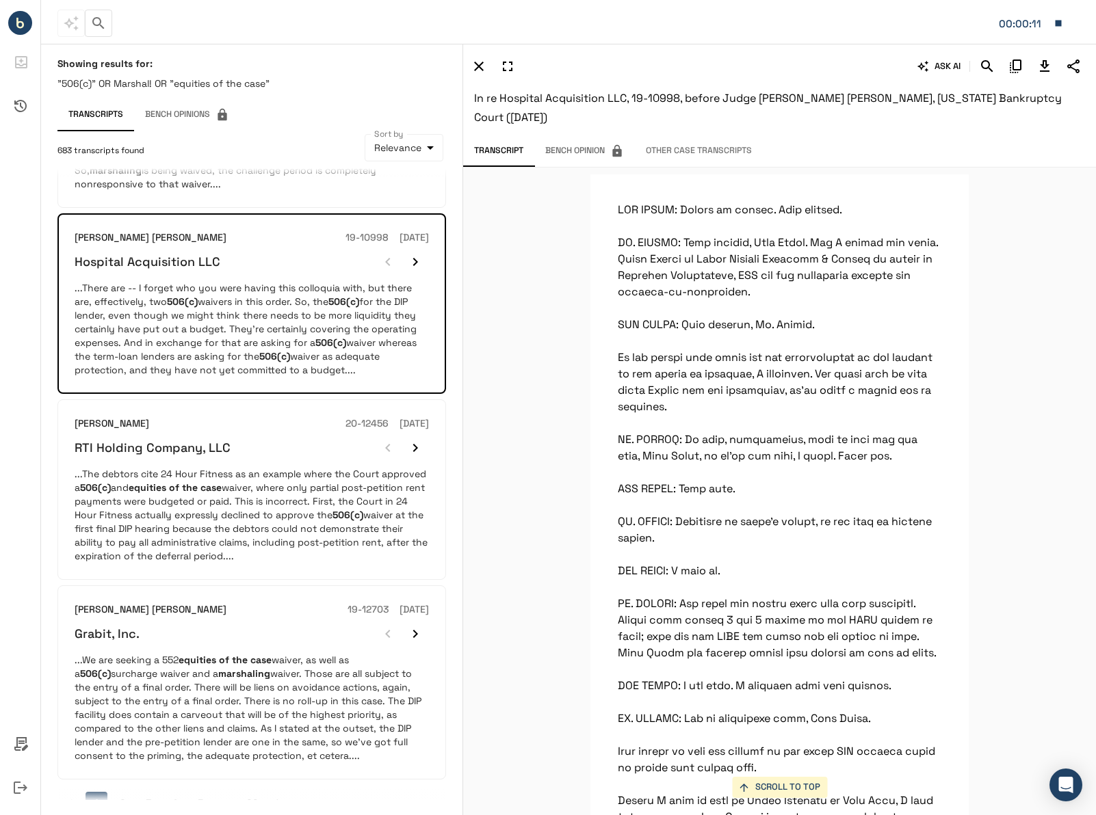
scroll to position [22131, 0]
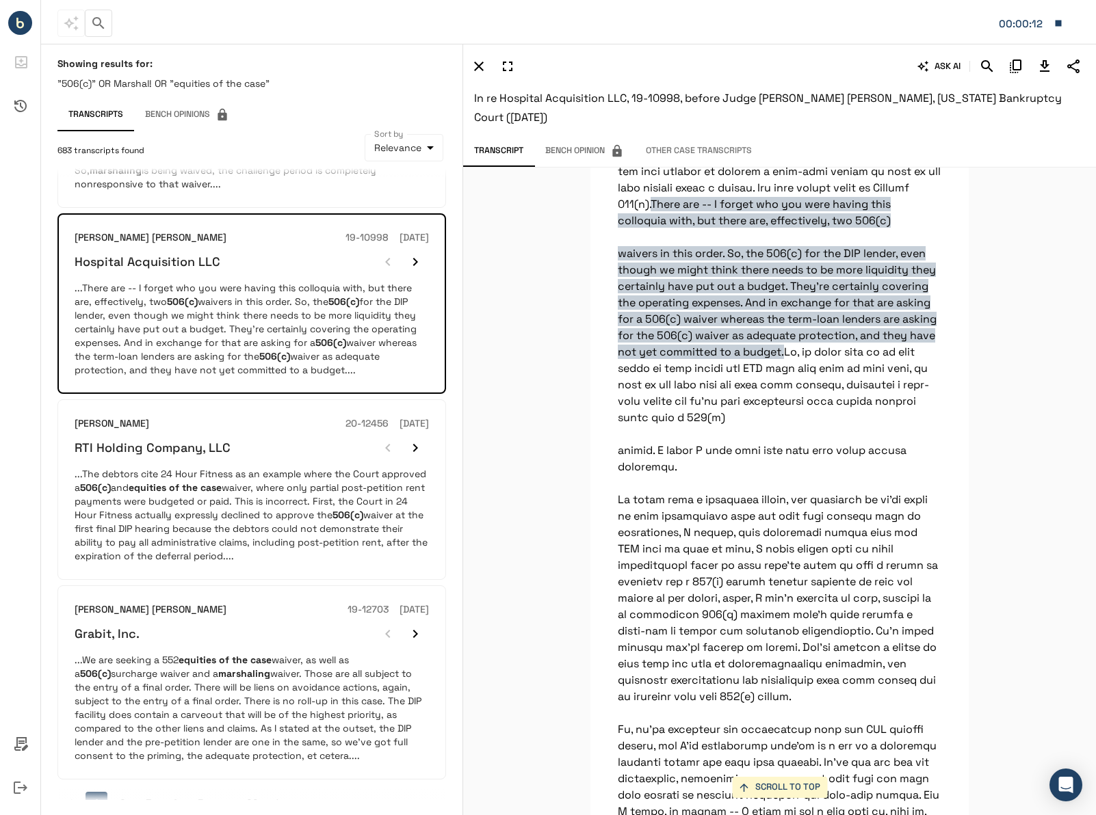
click at [1052, 16] on button "00:00:12" at bounding box center [1031, 23] width 78 height 29
